Goal: Register for event/course

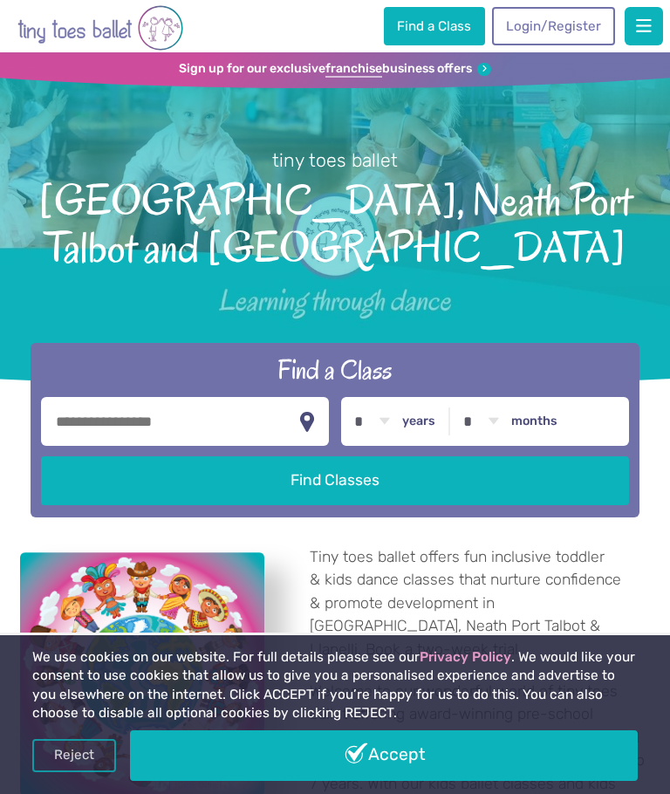
click at [209, 397] on input "text" at bounding box center [185, 421] width 288 height 49
type input "*******"
click at [331, 456] on button "Find Classes" at bounding box center [334, 480] width 587 height 49
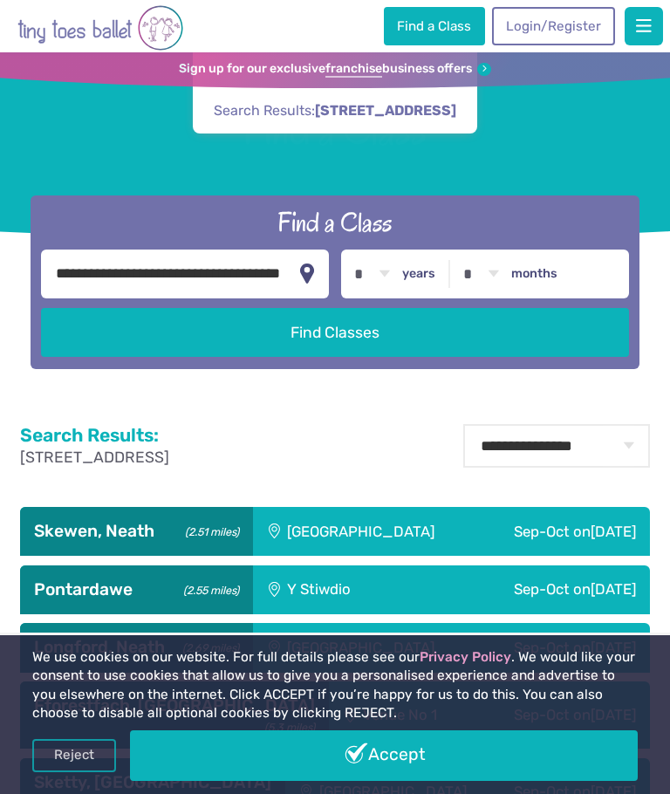
click at [364, 752] on link "Accept" at bounding box center [384, 755] width 508 height 51
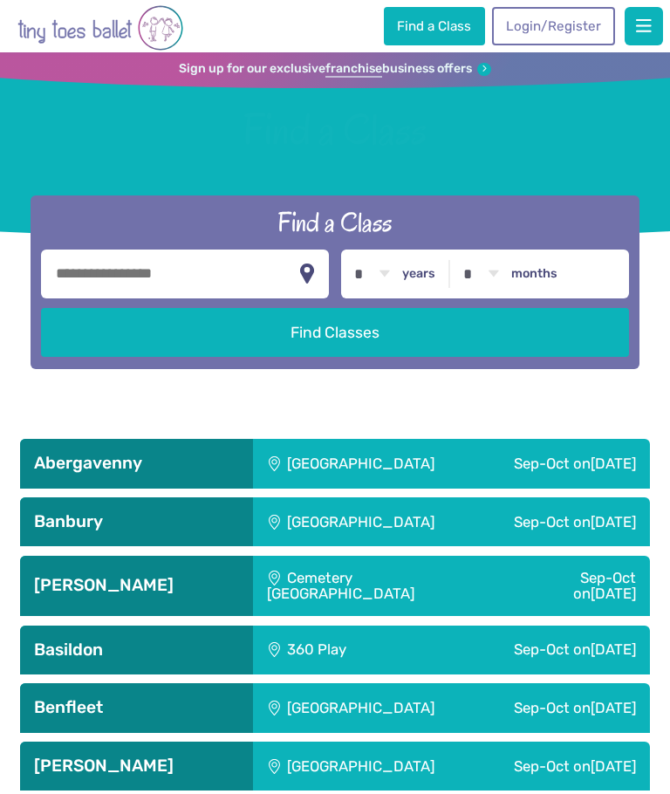
click at [205, 292] on input "text" at bounding box center [185, 273] width 288 height 49
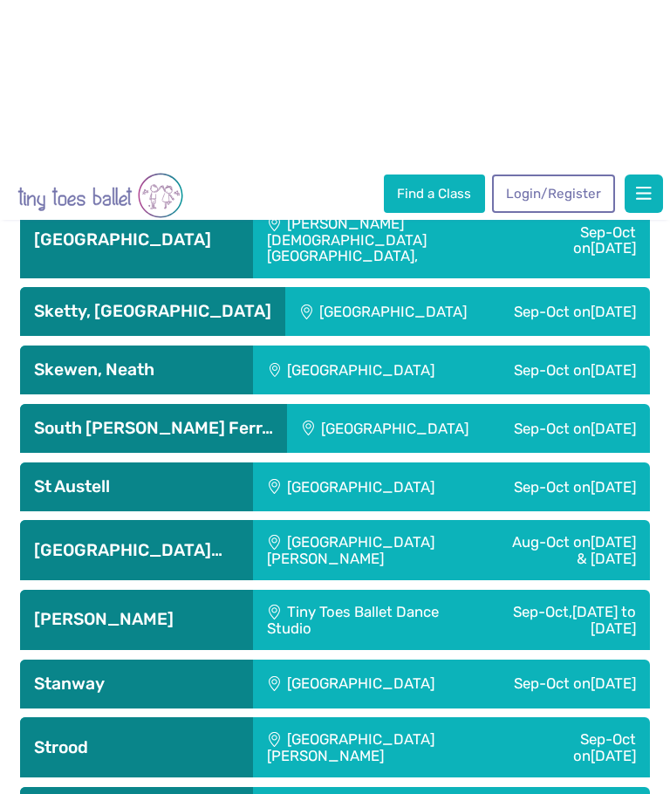
scroll to position [4710, 0]
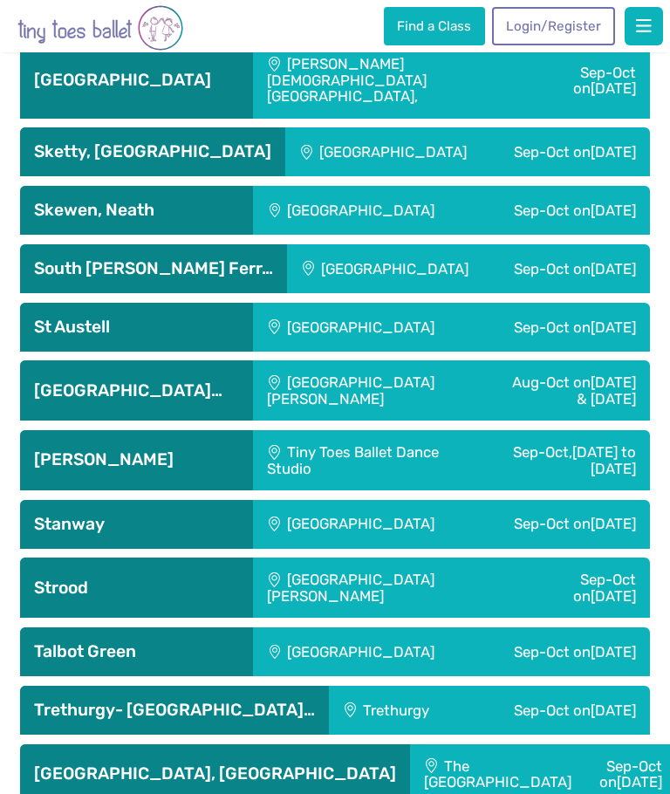
click at [420, 208] on div "[GEOGRAPHIC_DATA]" at bounding box center [365, 210] width 224 height 49
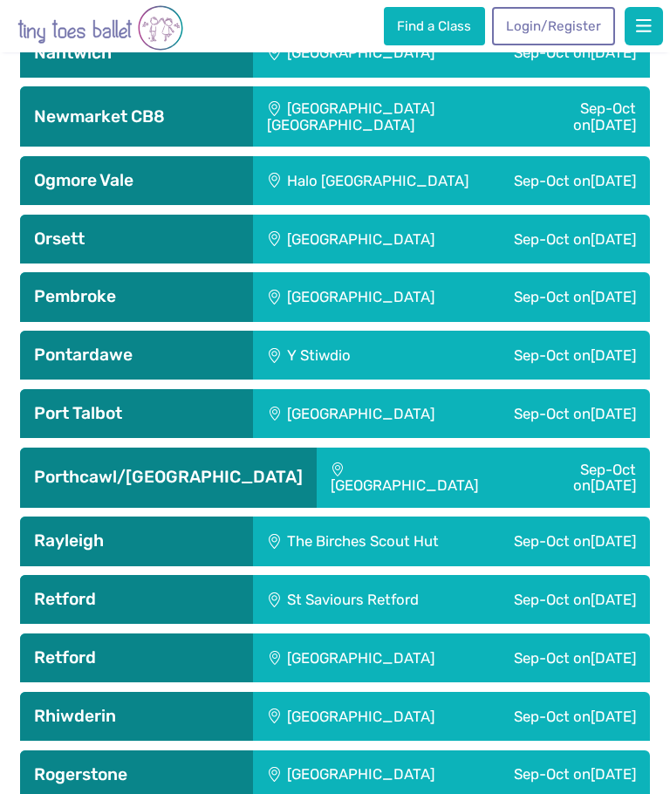
scroll to position [3944, 0]
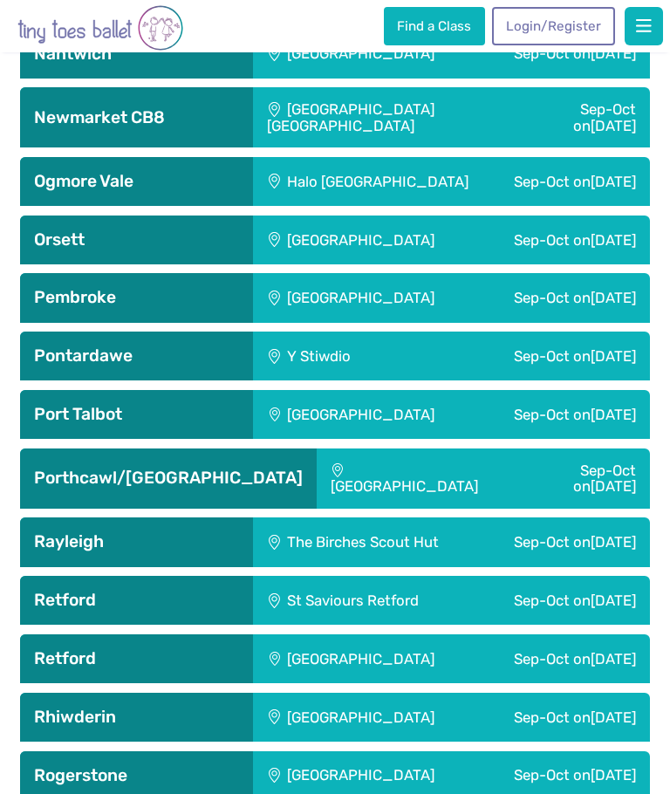
click at [522, 355] on div "Sep-Oct on Sunday" at bounding box center [536, 355] width 228 height 49
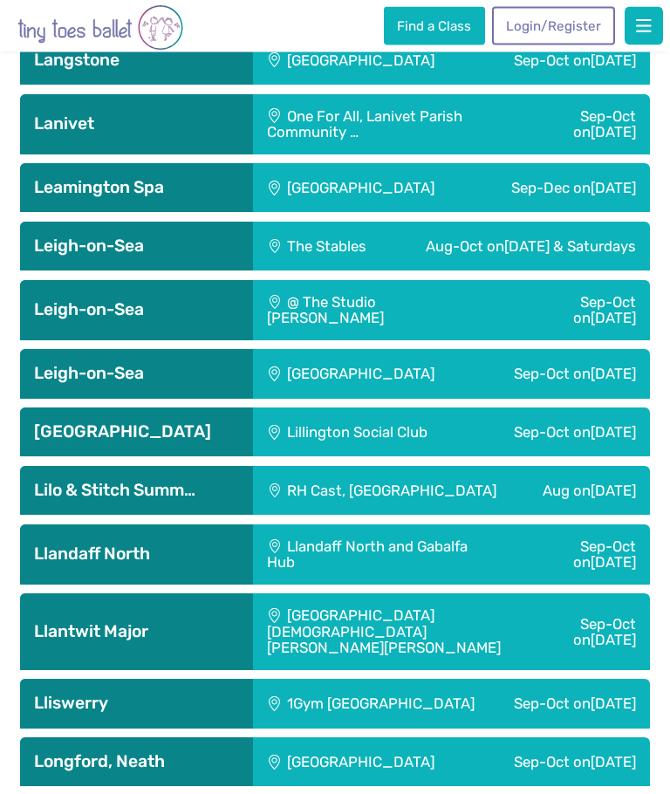
scroll to position [3072, 0]
